Goal: Navigation & Orientation: Find specific page/section

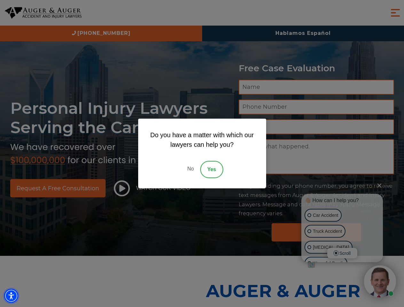
click at [11, 296] on img "Accessibility Menu" at bounding box center [11, 296] width 14 height 14
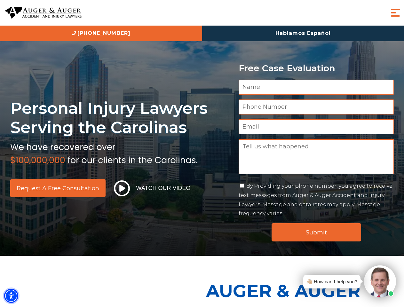
click at [11, 296] on img "Accessibility Menu" at bounding box center [11, 296] width 14 height 14
